Goal: Navigation & Orientation: Find specific page/section

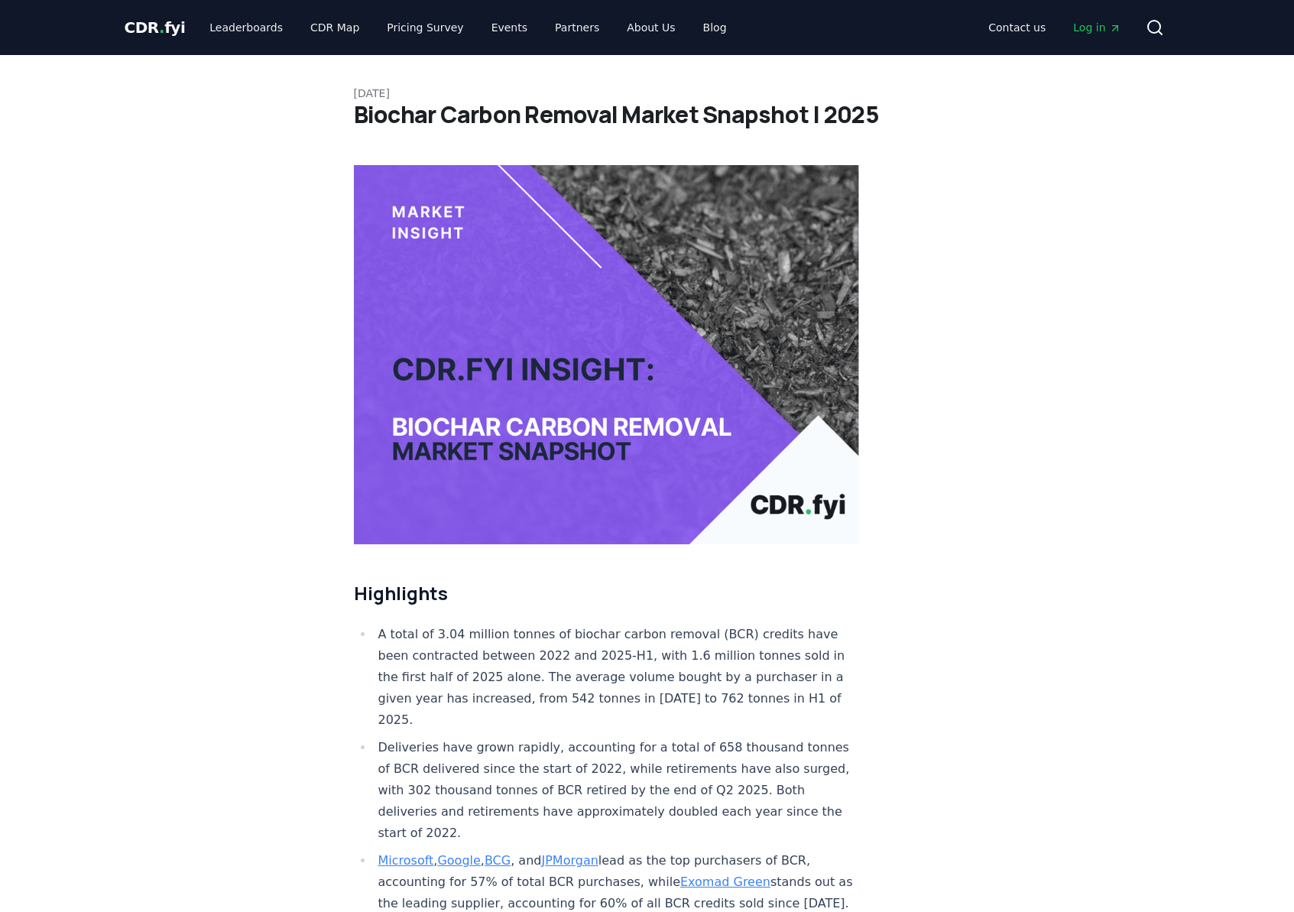
click at [162, 21] on span "CDR . fyi" at bounding box center [155, 27] width 61 height 18
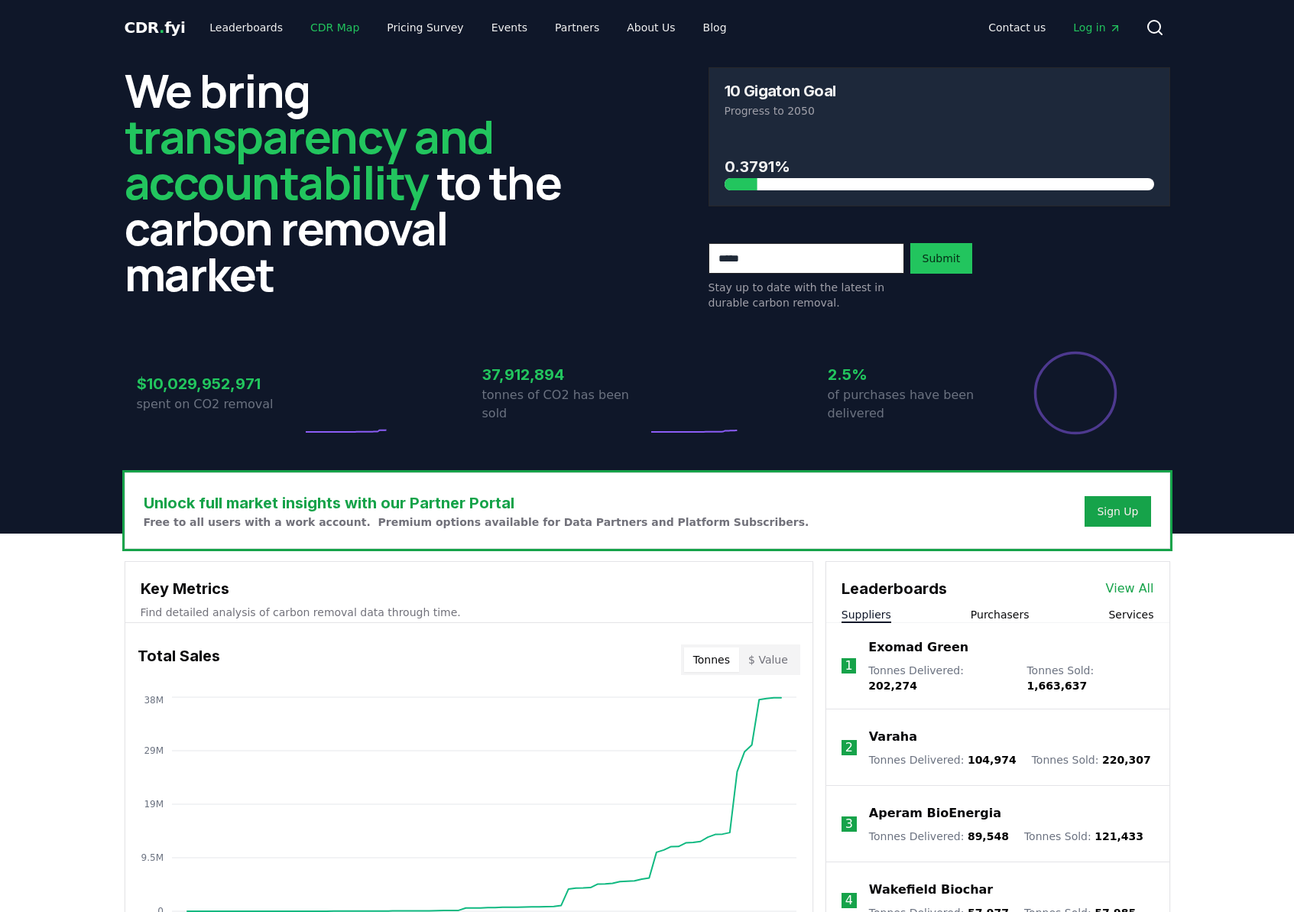
click at [317, 24] on link "CDR Map" at bounding box center [334, 28] width 73 height 28
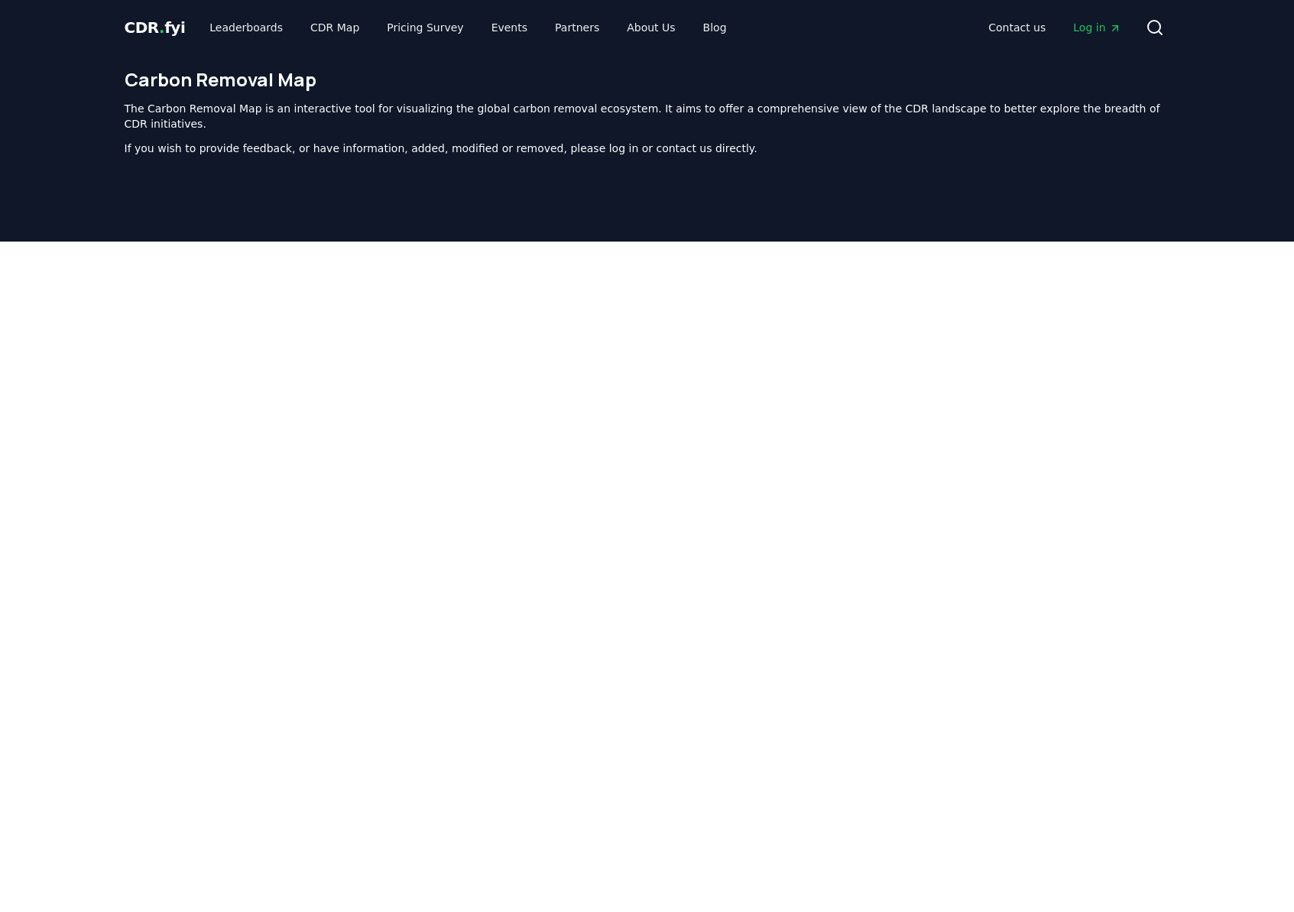
click at [143, 28] on span "CDR . fyi" at bounding box center [155, 27] width 61 height 18
